Goal: Task Accomplishment & Management: Complete application form

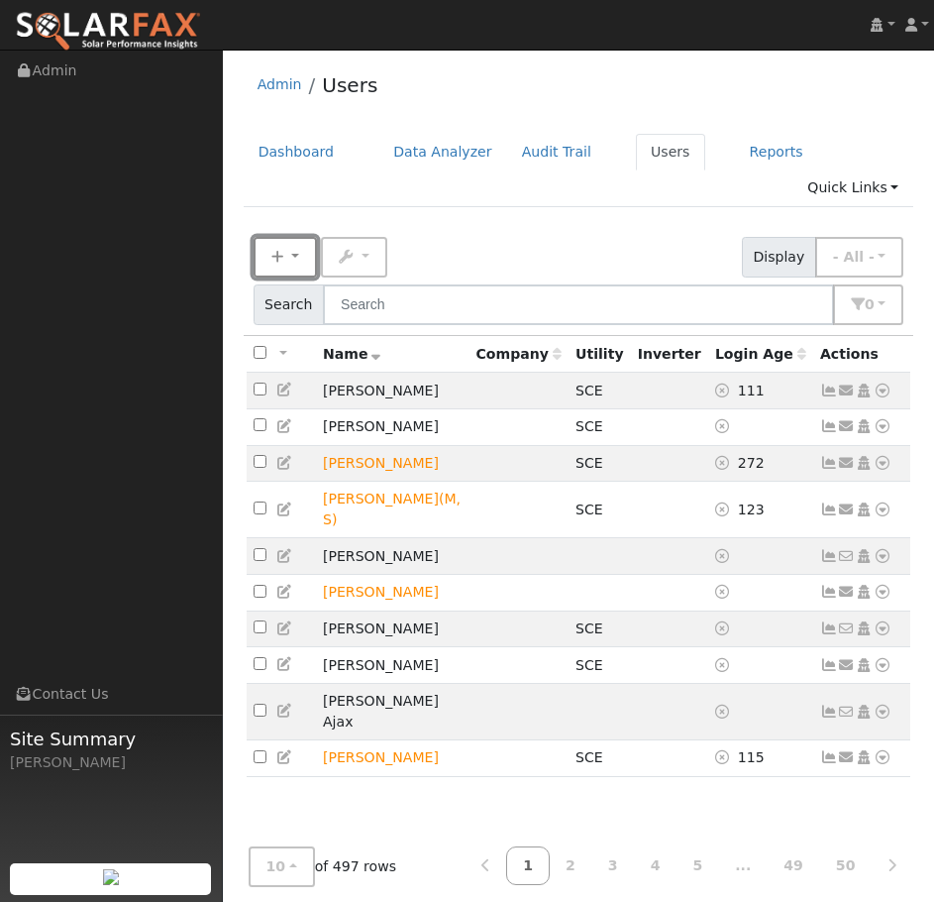
click at [285, 237] on button "New" at bounding box center [285, 257] width 63 height 41
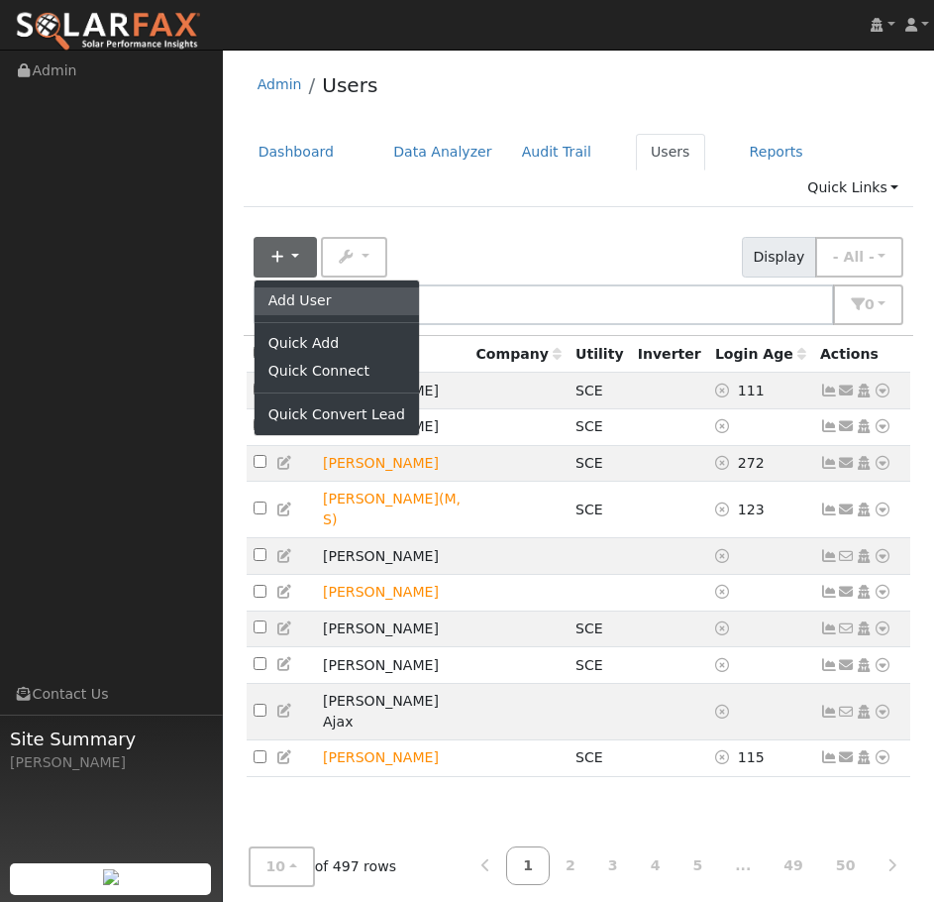
click at [285, 287] on link "Add User" at bounding box center [337, 301] width 164 height 28
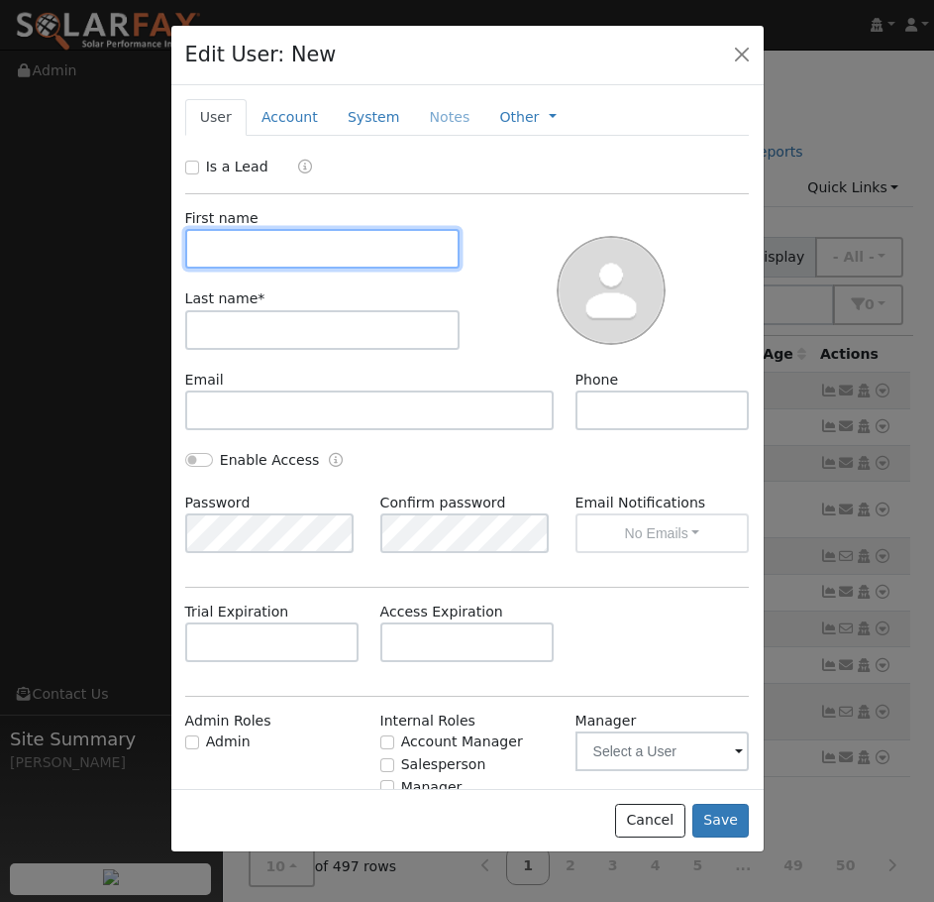
click at [282, 245] on input "text" at bounding box center [322, 249] width 275 height 40
type input "[PERSON_NAME]"
click at [258, 304] on div "Last name *" at bounding box center [322, 318] width 296 height 60
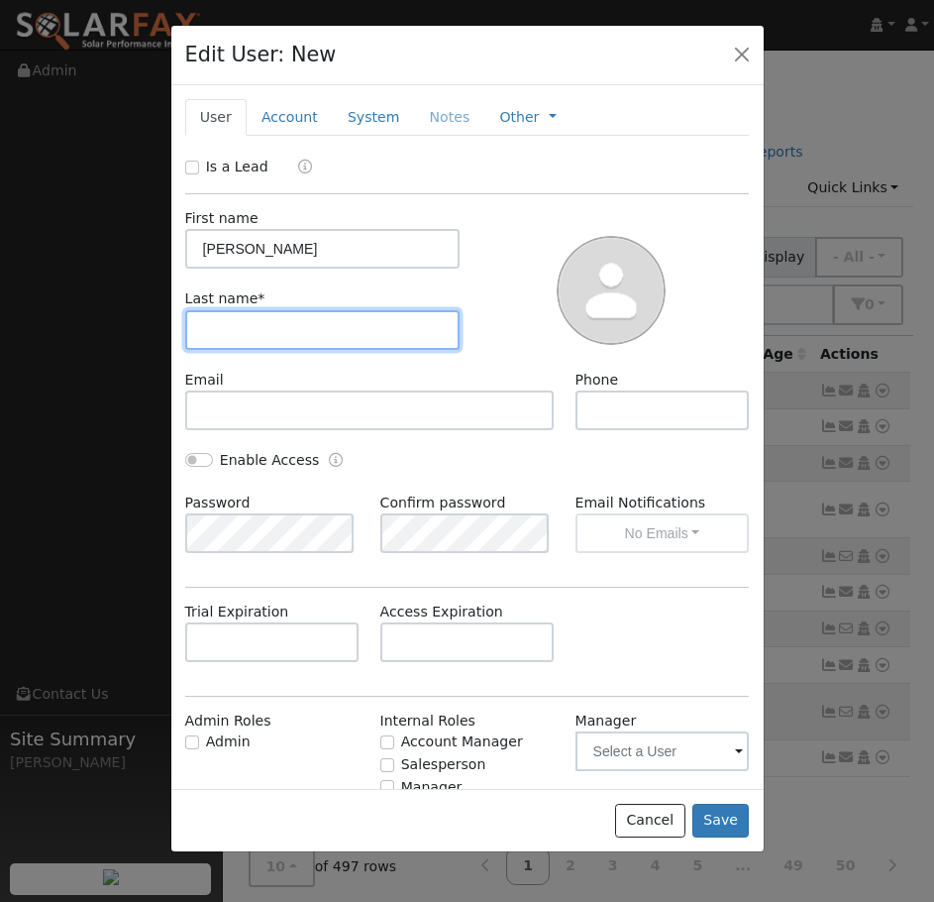
click at [255, 315] on input "text" at bounding box center [322, 330] width 275 height 40
type input "[GEOGRAPHIC_DATA]"
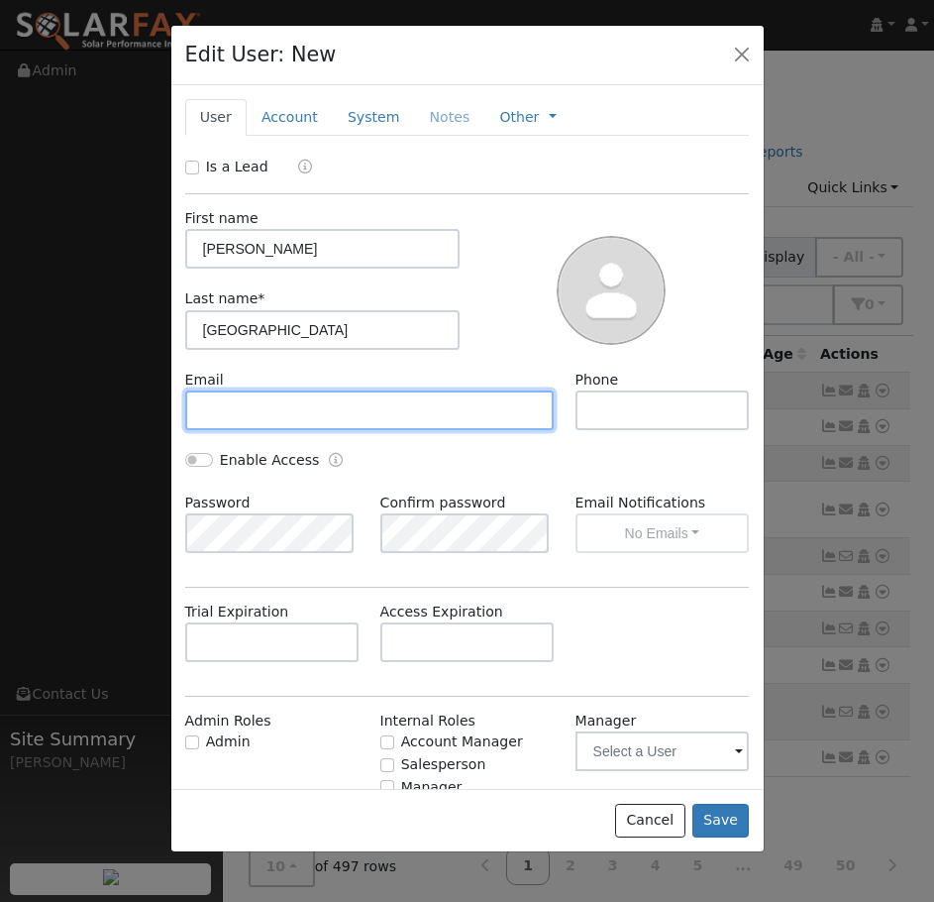
click at [259, 404] on input "text" at bounding box center [370, 410] width 370 height 40
click at [241, 407] on input "text" at bounding box center [370, 410] width 370 height 40
paste input "[EMAIL_ADDRESS][DOMAIN_NAME]"
type input "[EMAIL_ADDRESS][DOMAIN_NAME]"
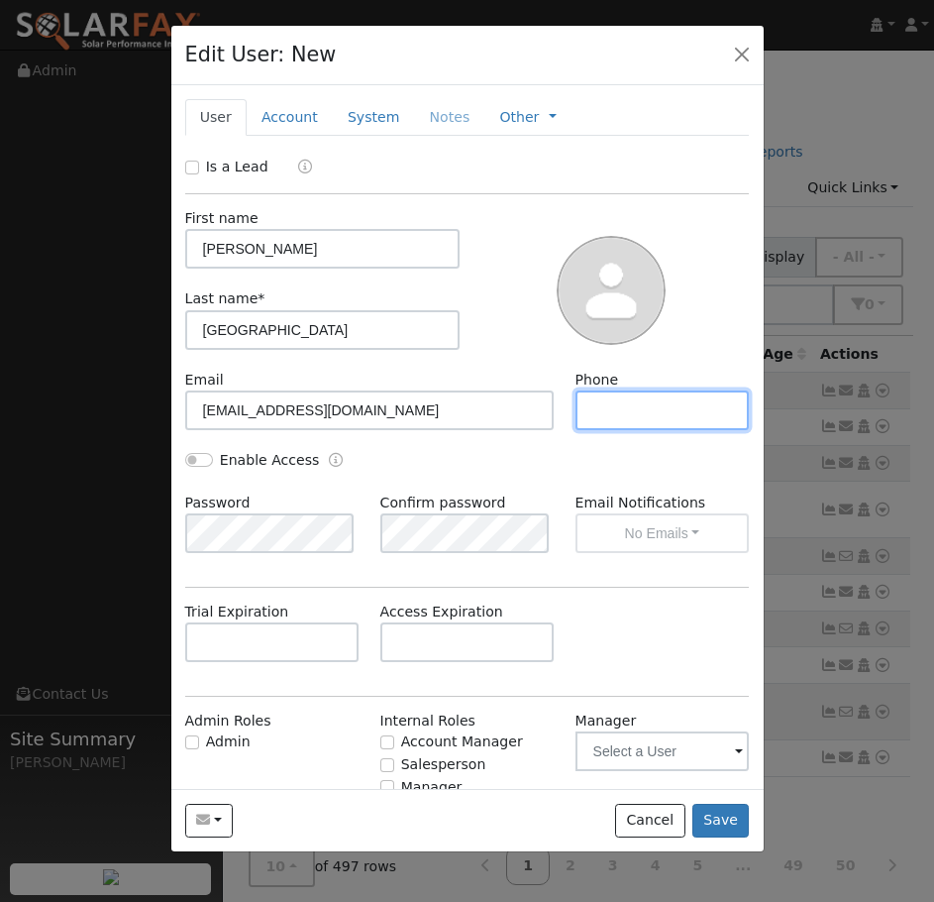
click at [625, 413] on input "text" at bounding box center [663, 410] width 174 height 40
type input "7147597354"
click at [713, 807] on button "Save" at bounding box center [720, 820] width 57 height 34
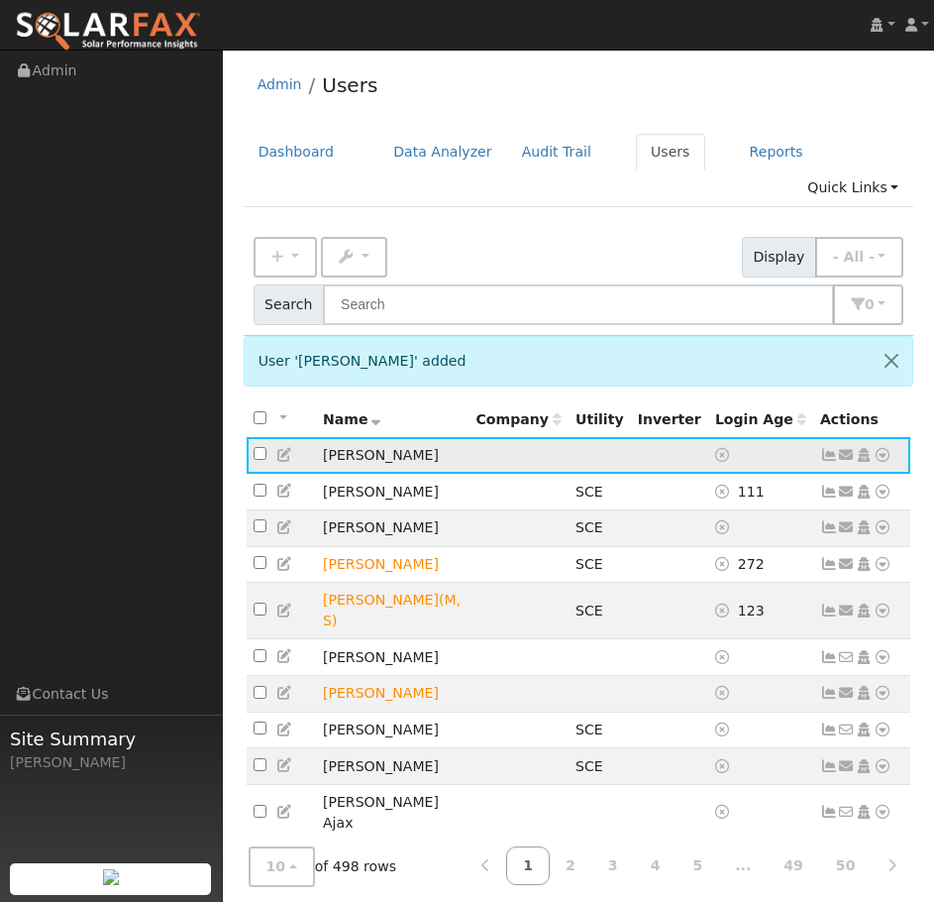
click at [881, 448] on icon at bounding box center [883, 455] width 18 height 14
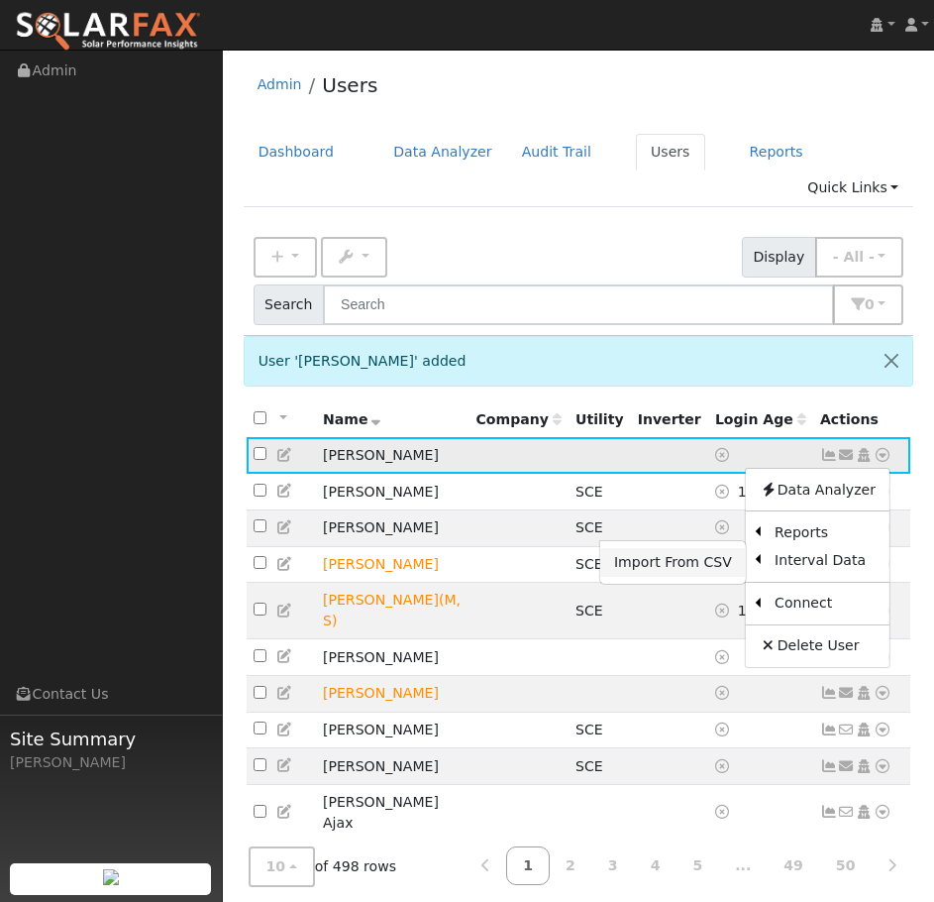
click at [713, 548] on link "Import From CSV" at bounding box center [673, 562] width 146 height 28
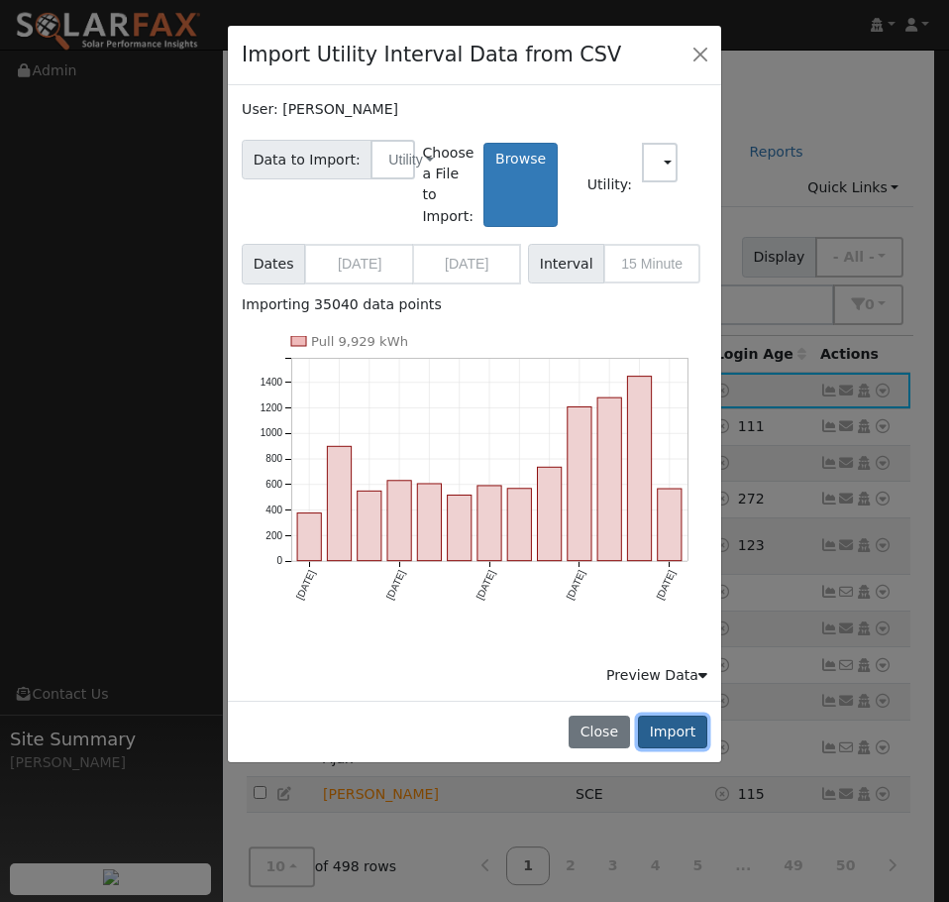
click at [673, 728] on button "Import" at bounding box center [672, 732] width 69 height 34
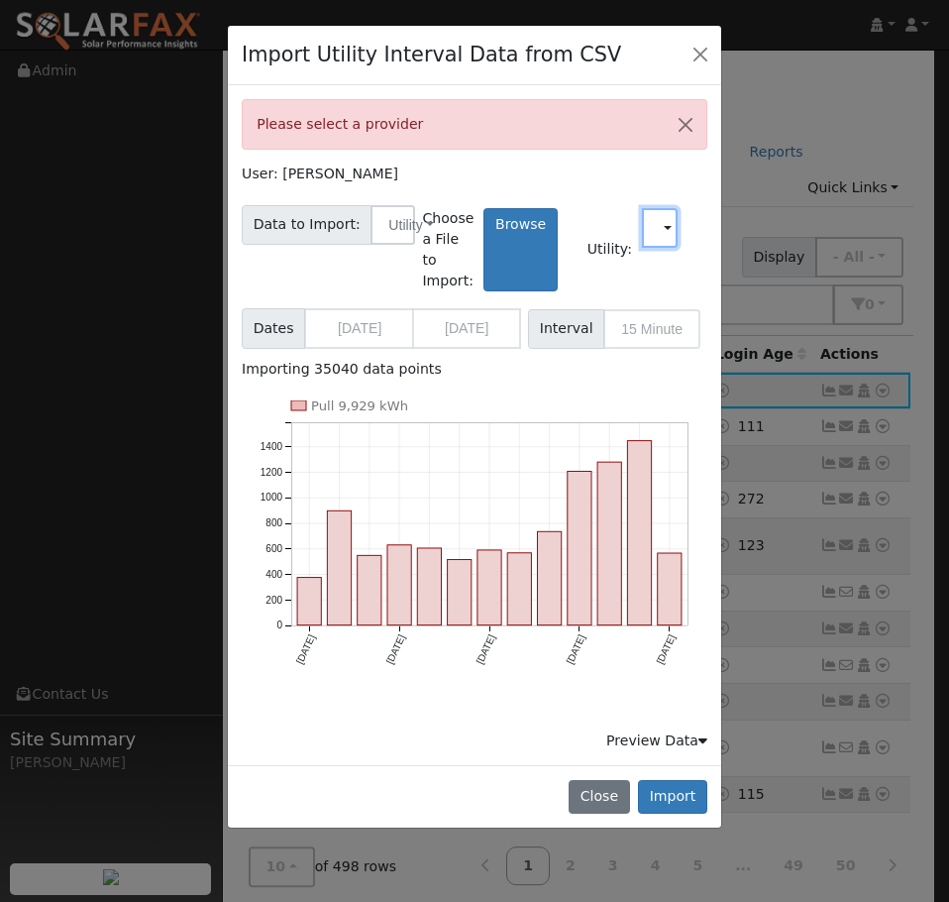
click at [658, 229] on input "text" at bounding box center [660, 228] width 36 height 40
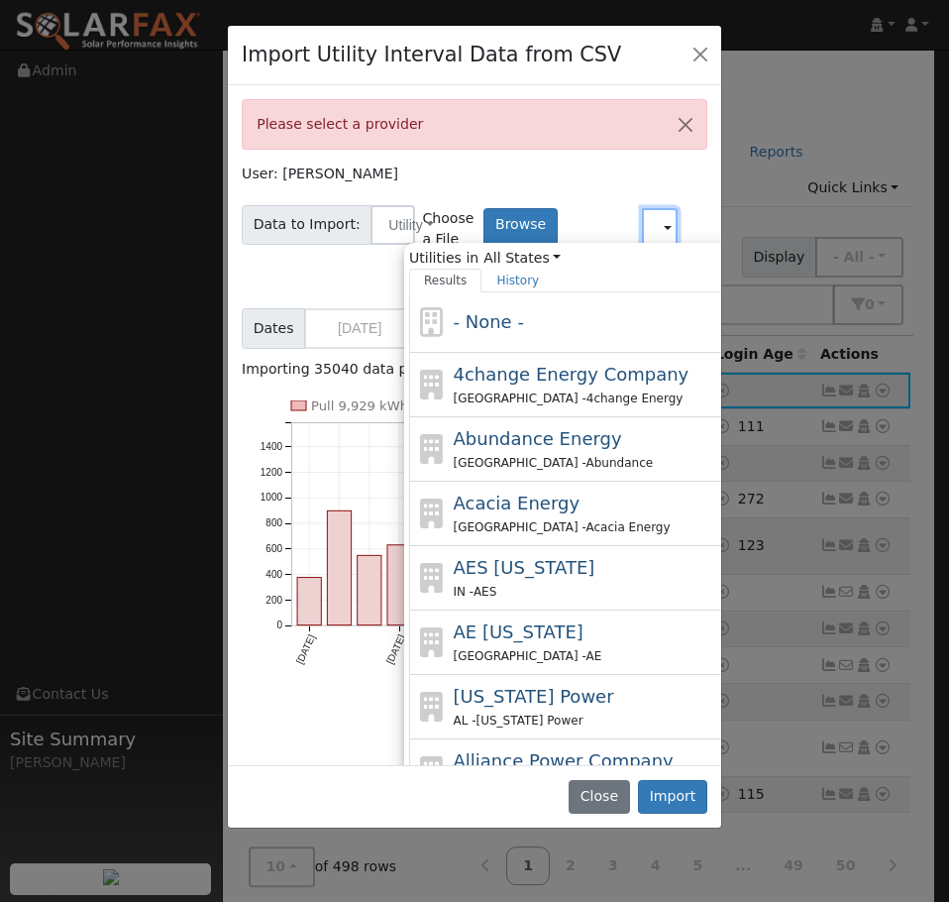
click at [644, 236] on input "text" at bounding box center [660, 228] width 36 height 40
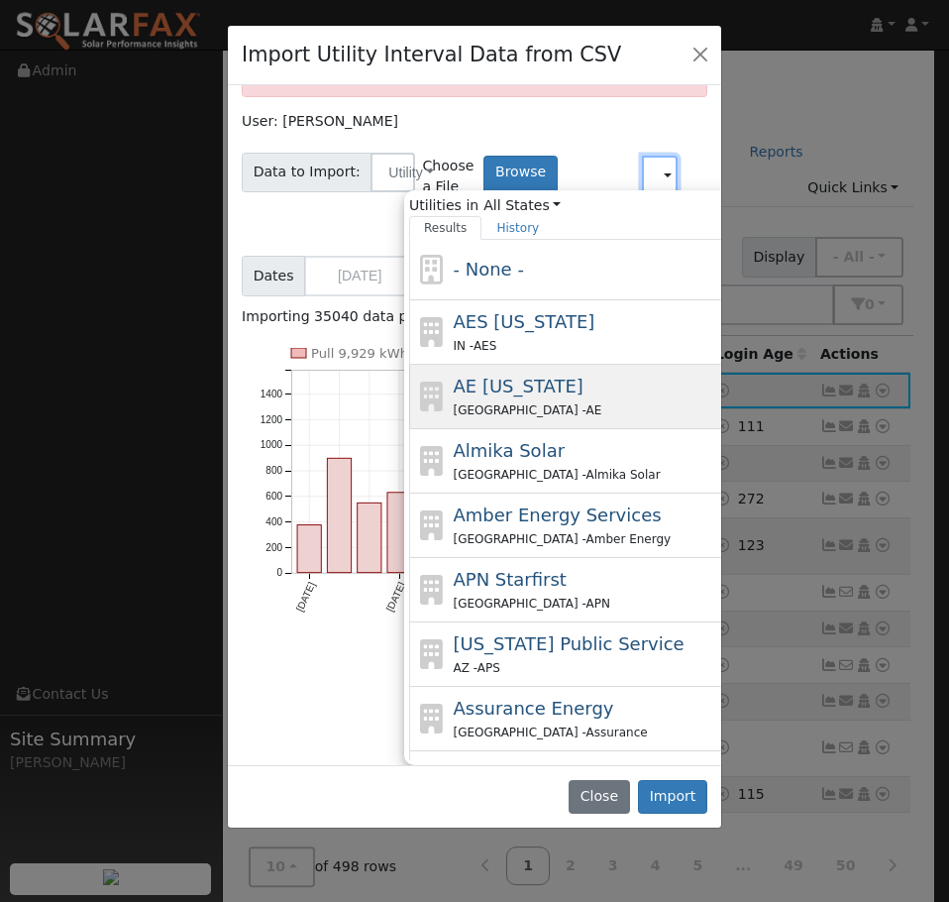
scroll to position [556, 0]
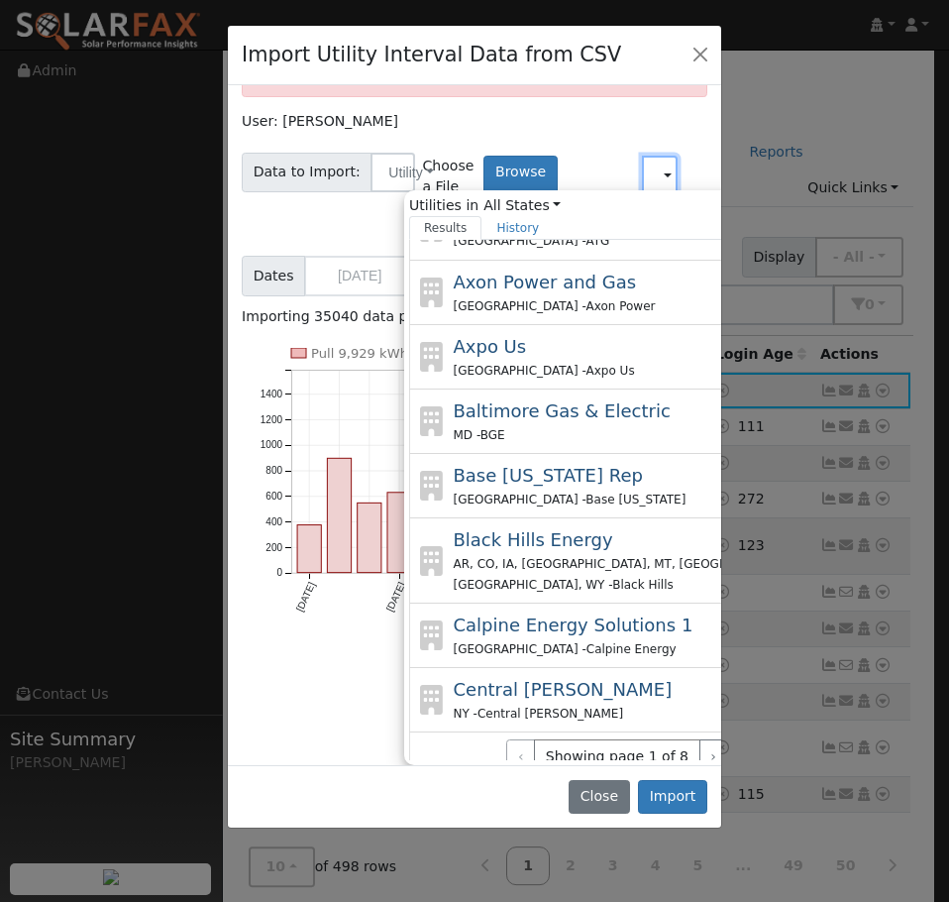
click at [642, 163] on input "SC" at bounding box center [660, 176] width 36 height 40
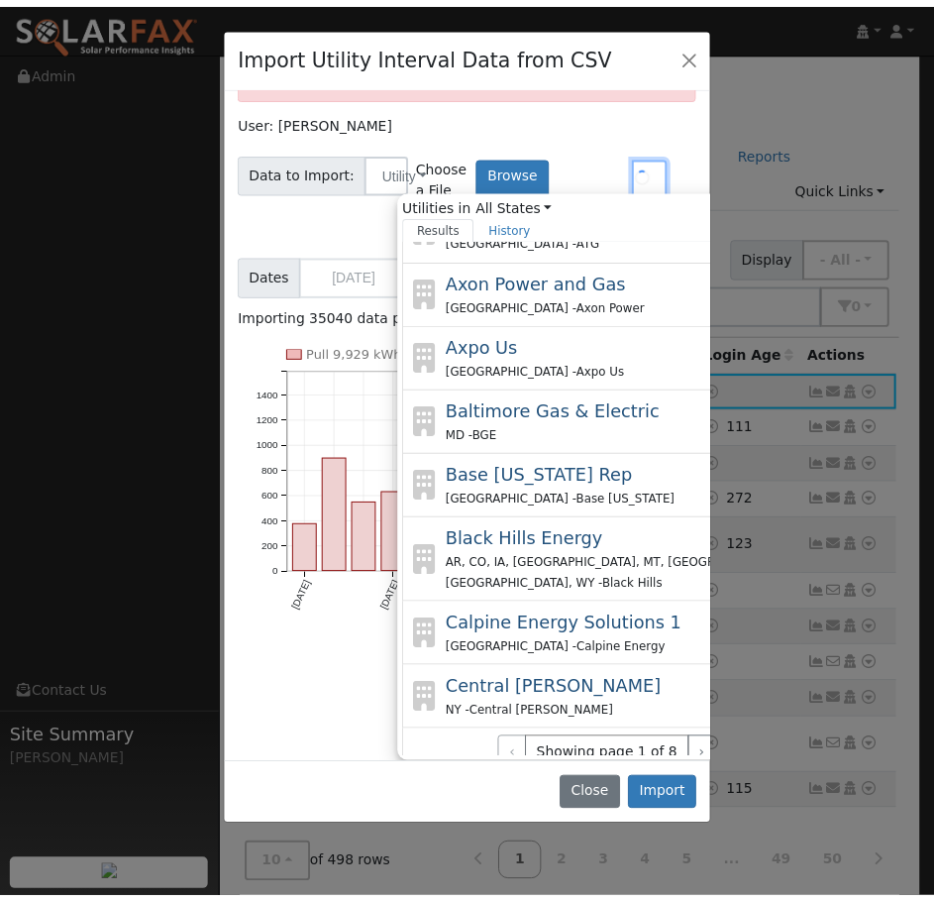
scroll to position [0, 0]
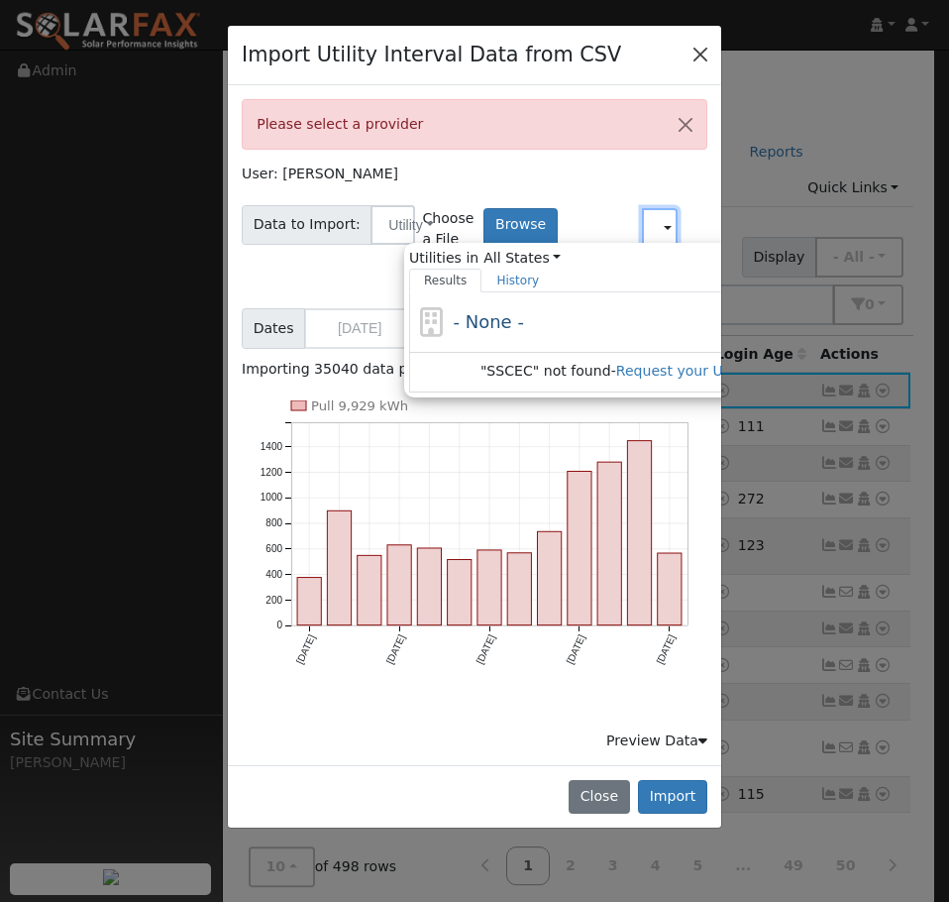
type input "SSCEC"
click at [696, 51] on button "Close" at bounding box center [701, 55] width 28 height 28
